Goal: Task Accomplishment & Management: Use online tool/utility

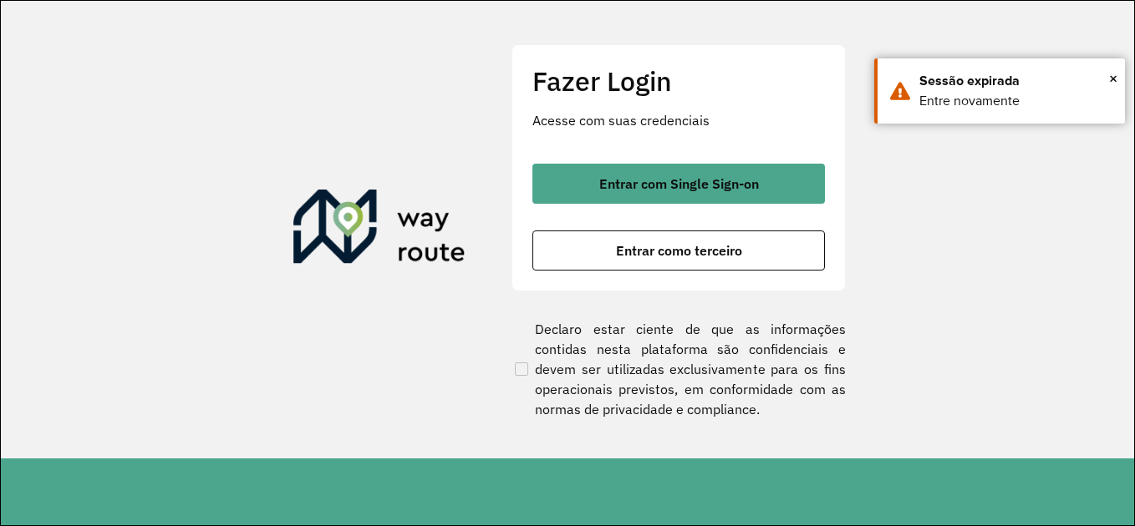
click at [638, 206] on div "Entrar com Single Sign-on Entrar como terceiro" at bounding box center [678, 217] width 292 height 107
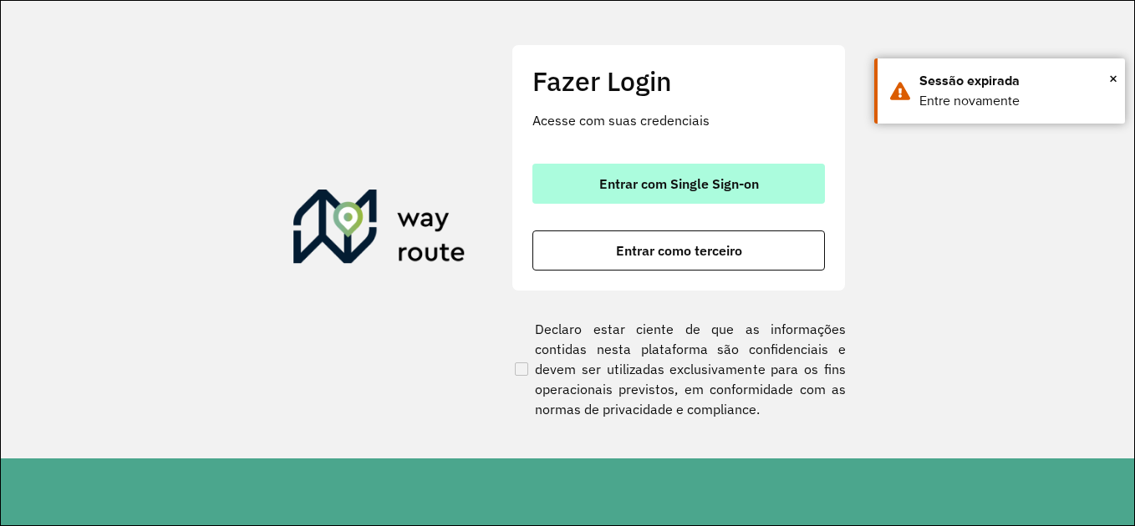
click at [642, 198] on button "Entrar com Single Sign-on" at bounding box center [678, 184] width 292 height 40
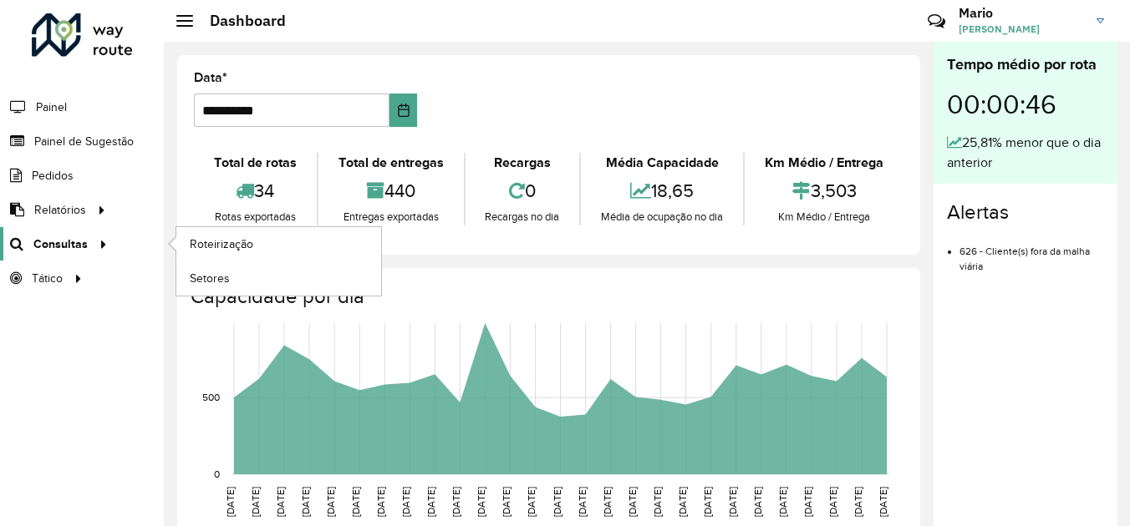
click at [54, 251] on span "Consultas" at bounding box center [60, 245] width 54 height 18
click at [175, 246] on li "Roteirização" at bounding box center [278, 244] width 206 height 34
click at [225, 239] on span "Roteirização" at bounding box center [224, 245] width 68 height 18
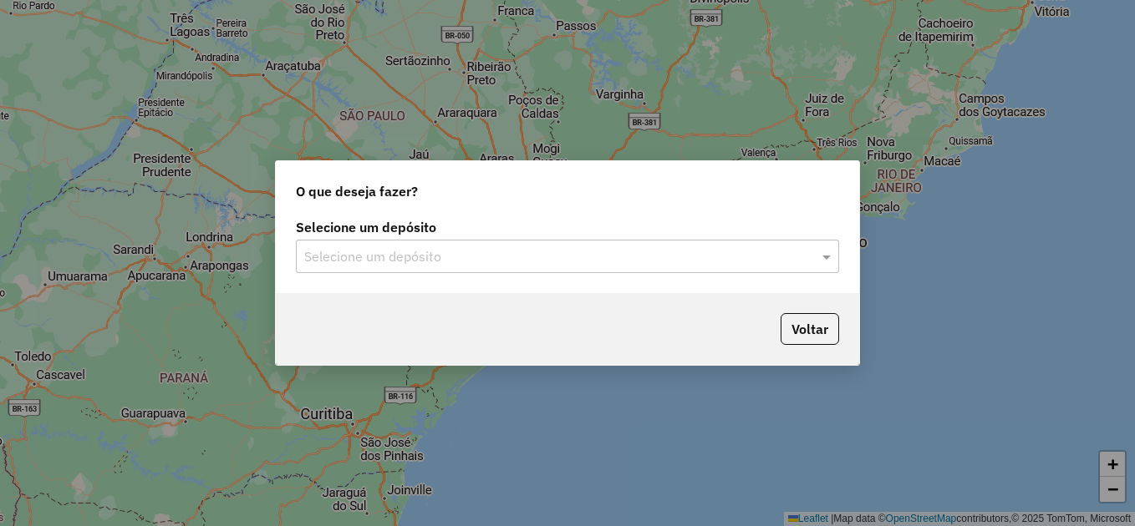
click at [429, 232] on label "Selecione um depósito" at bounding box center [567, 227] width 543 height 20
click at [430, 249] on input "text" at bounding box center [550, 257] width 493 height 20
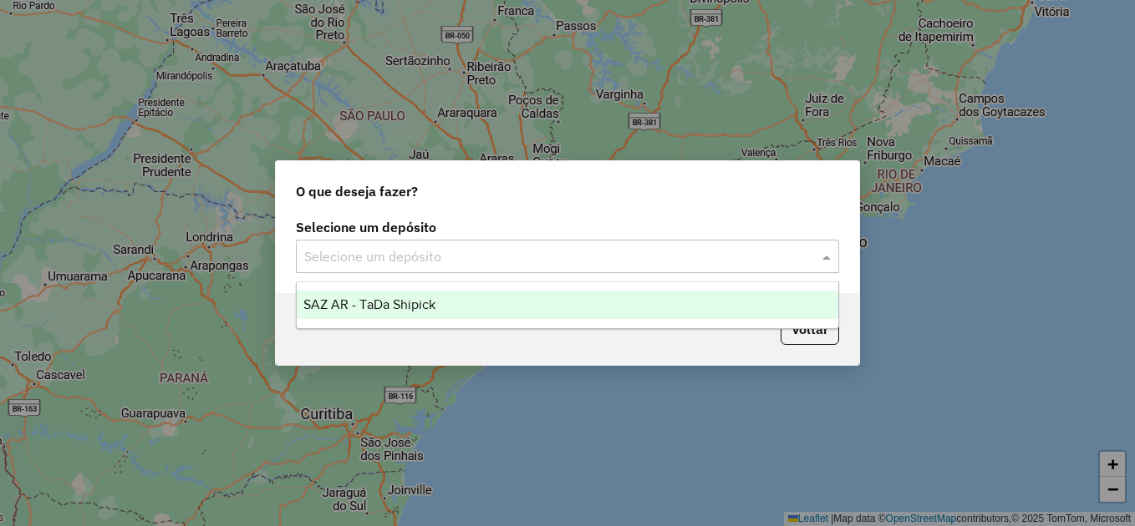
click at [404, 312] on div "SAZ AR - TaDa Shipick" at bounding box center [567, 305] width 541 height 28
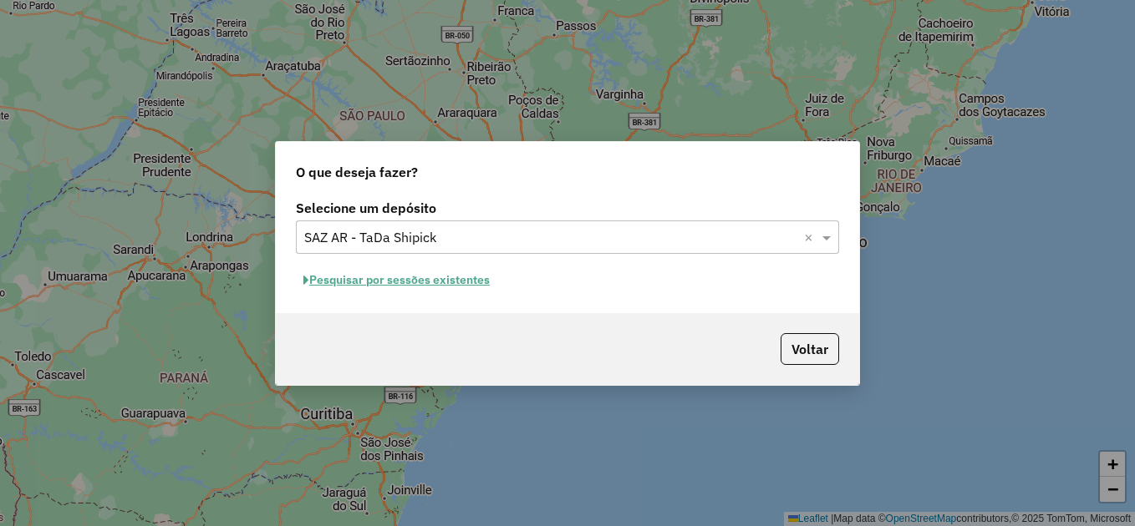
click at [418, 282] on button "Pesquisar por sessões existentes" at bounding box center [396, 280] width 201 height 26
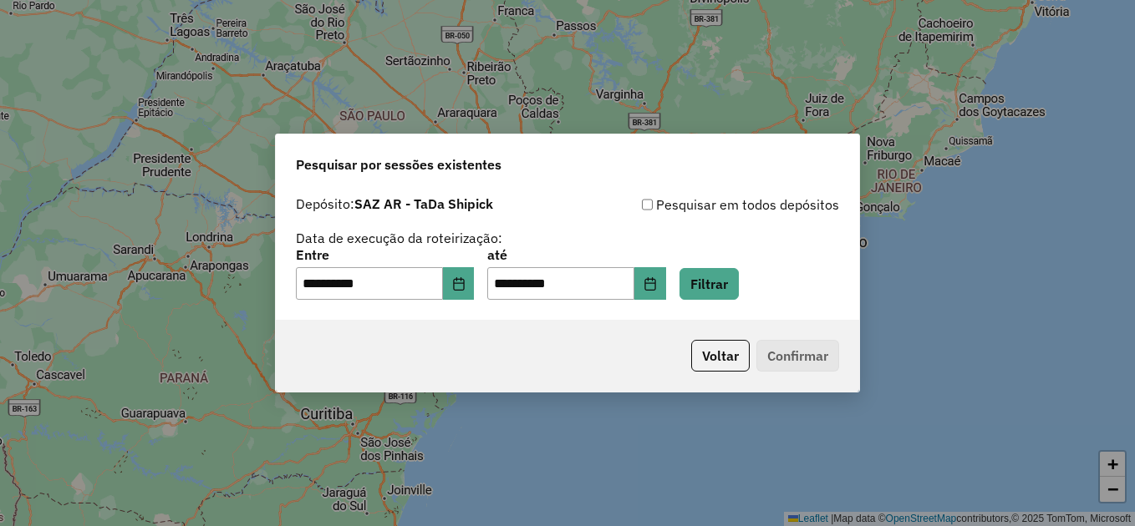
click at [402, 302] on div "**********" at bounding box center [567, 254] width 583 height 133
click at [443, 296] on input "**********" at bounding box center [369, 283] width 147 height 33
click at [460, 292] on button "Choose Date" at bounding box center [459, 283] width 32 height 33
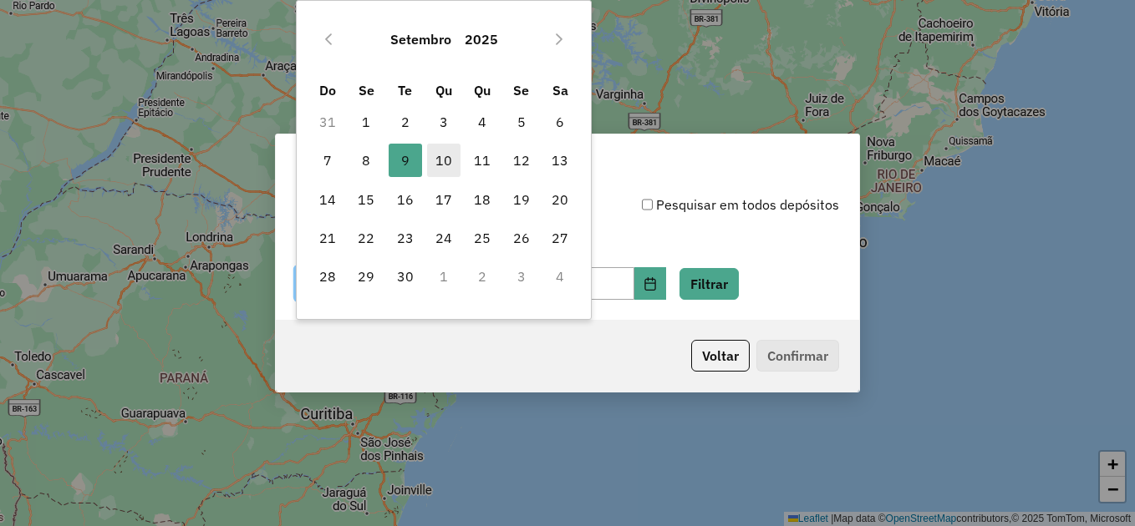
click at [441, 151] on span "10" at bounding box center [443, 160] width 33 height 33
type input "**********"
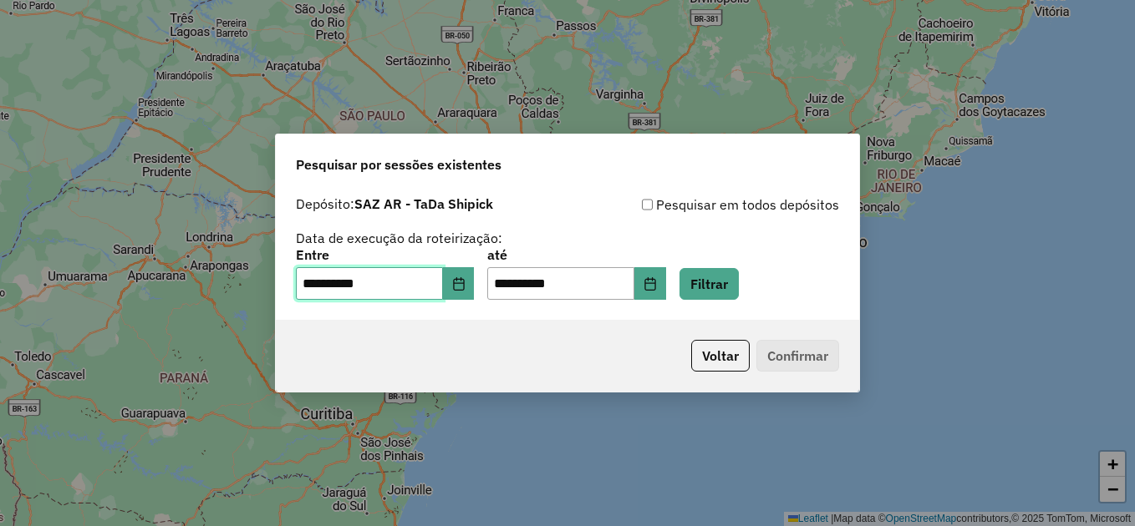
click at [442, 151] on span "10" at bounding box center [443, 160] width 33 height 33
click at [739, 291] on button "Filtrar" at bounding box center [708, 284] width 59 height 32
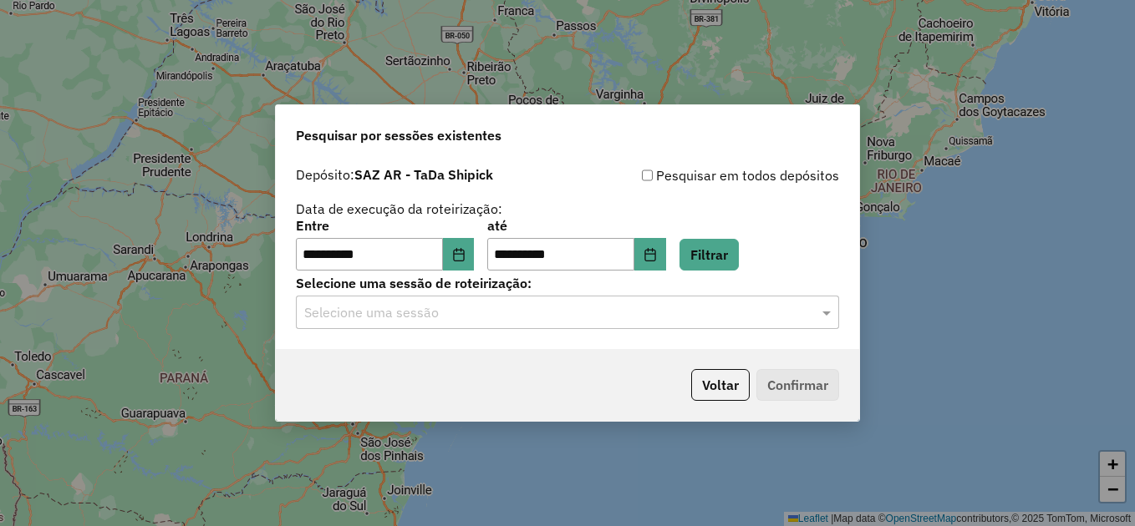
click at [429, 312] on input "text" at bounding box center [550, 313] width 493 height 20
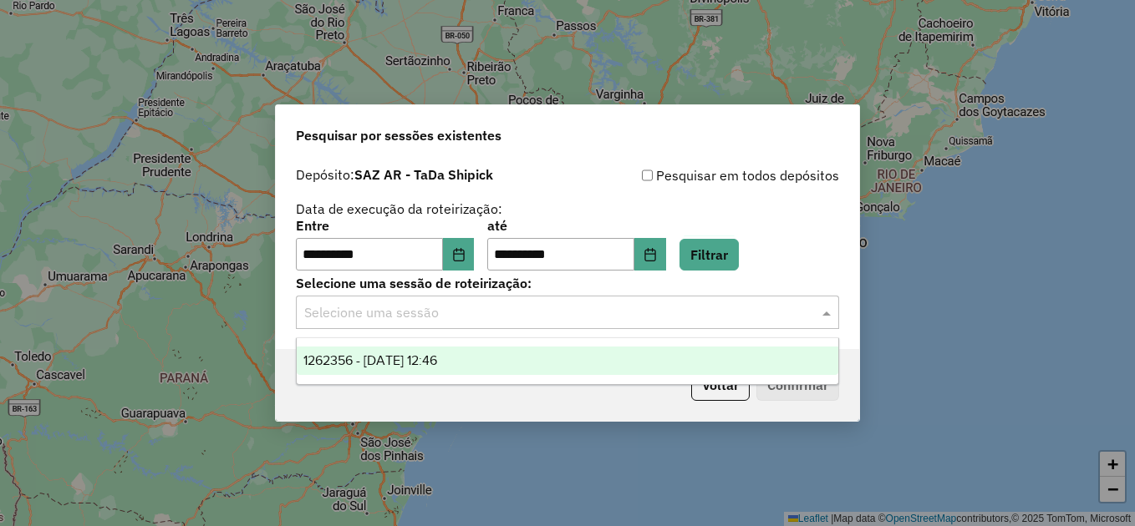
click at [422, 357] on span "1262356 - 10/09/2025 12:46" at bounding box center [370, 360] width 134 height 14
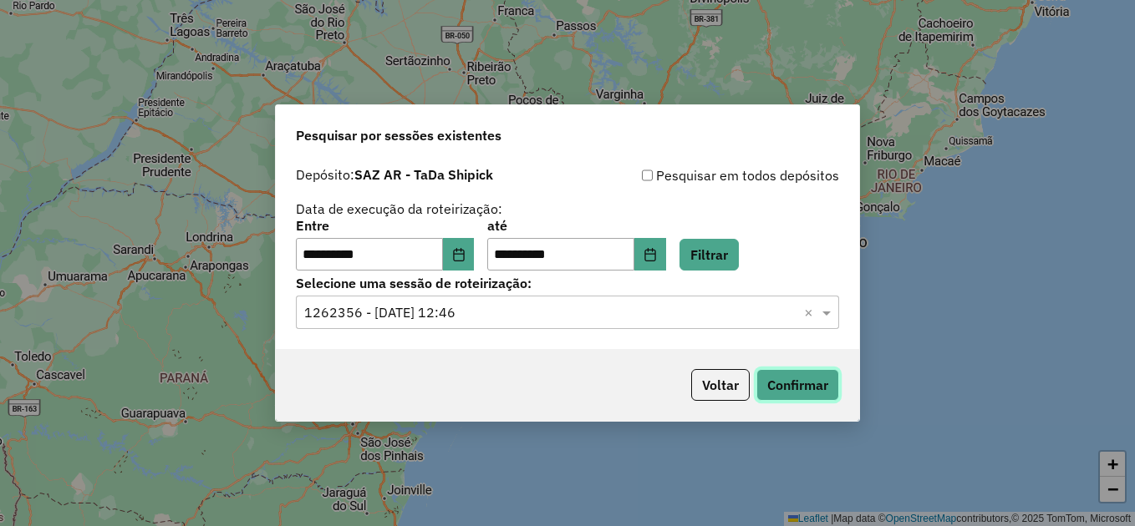
click at [778, 373] on button "Confirmar" at bounding box center [797, 385] width 83 height 32
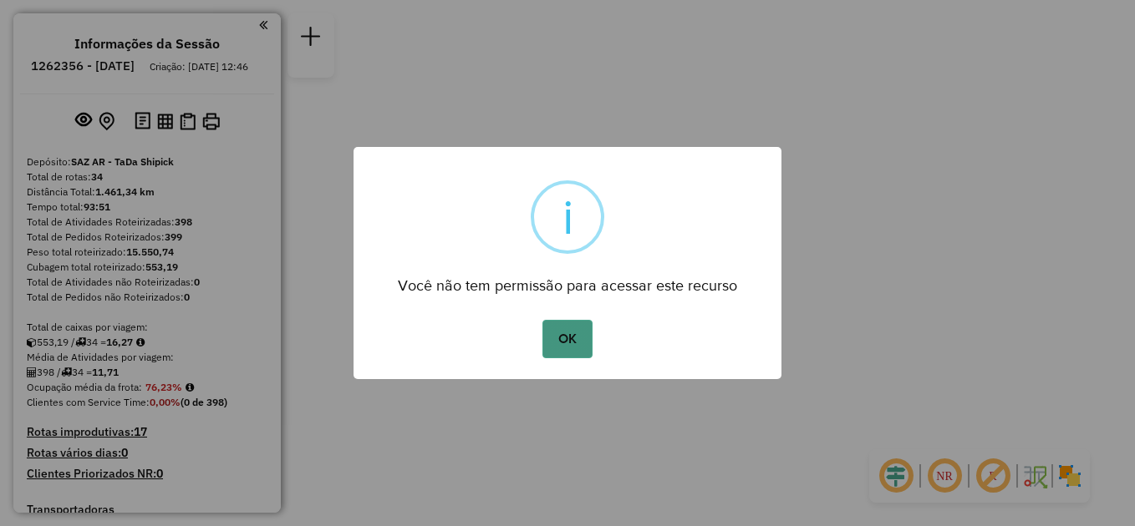
click at [569, 346] on button "OK" at bounding box center [566, 339] width 49 height 38
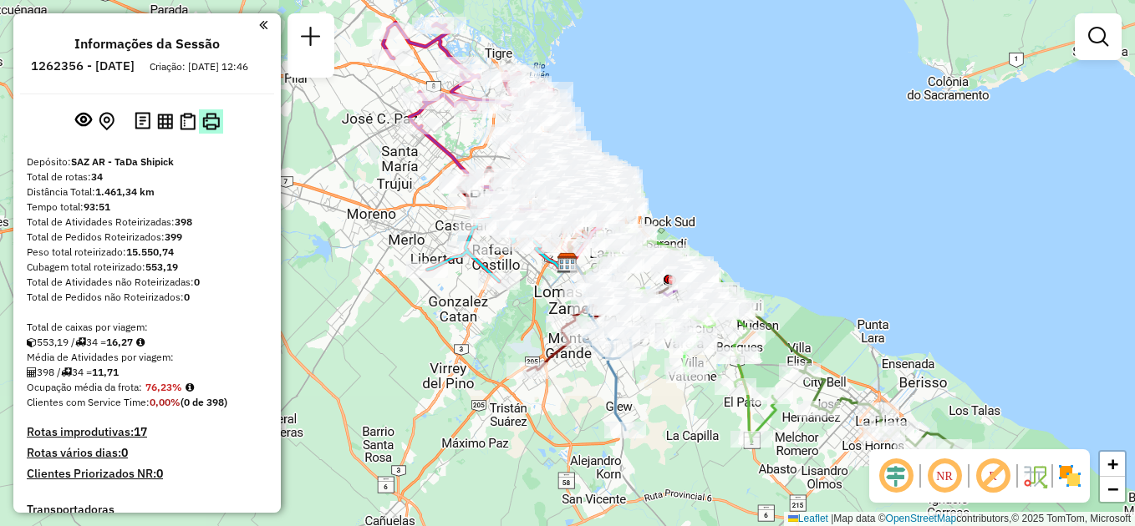
click at [202, 130] on img at bounding box center [211, 122] width 18 height 18
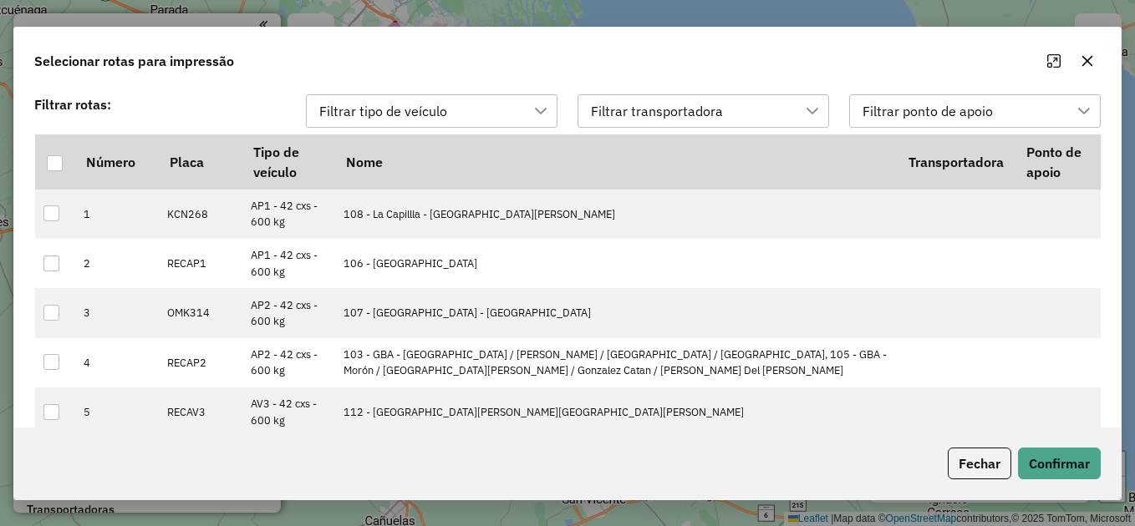
scroll to position [13, 76]
click at [55, 169] on div at bounding box center [55, 163] width 16 height 16
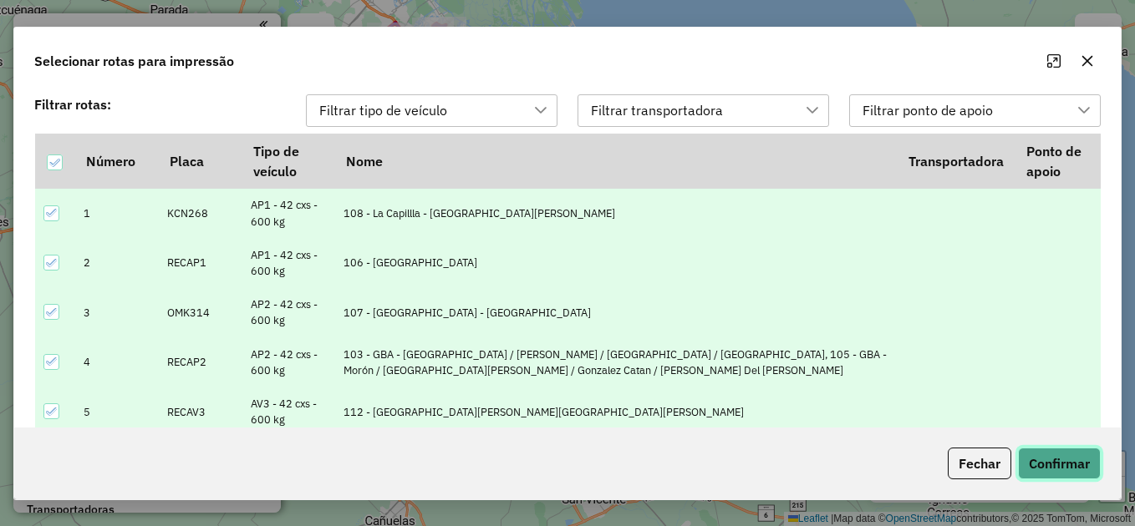
click at [1082, 468] on button "Confirmar" at bounding box center [1059, 464] width 83 height 32
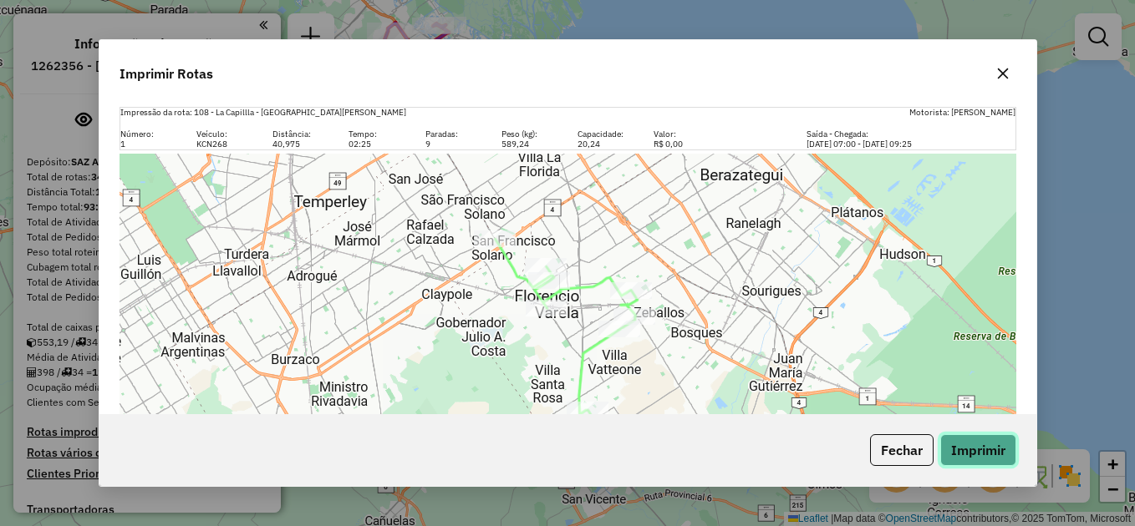
click at [976, 439] on button "Imprimir" at bounding box center [978, 450] width 76 height 32
